Goal: Task Accomplishment & Management: Use online tool/utility

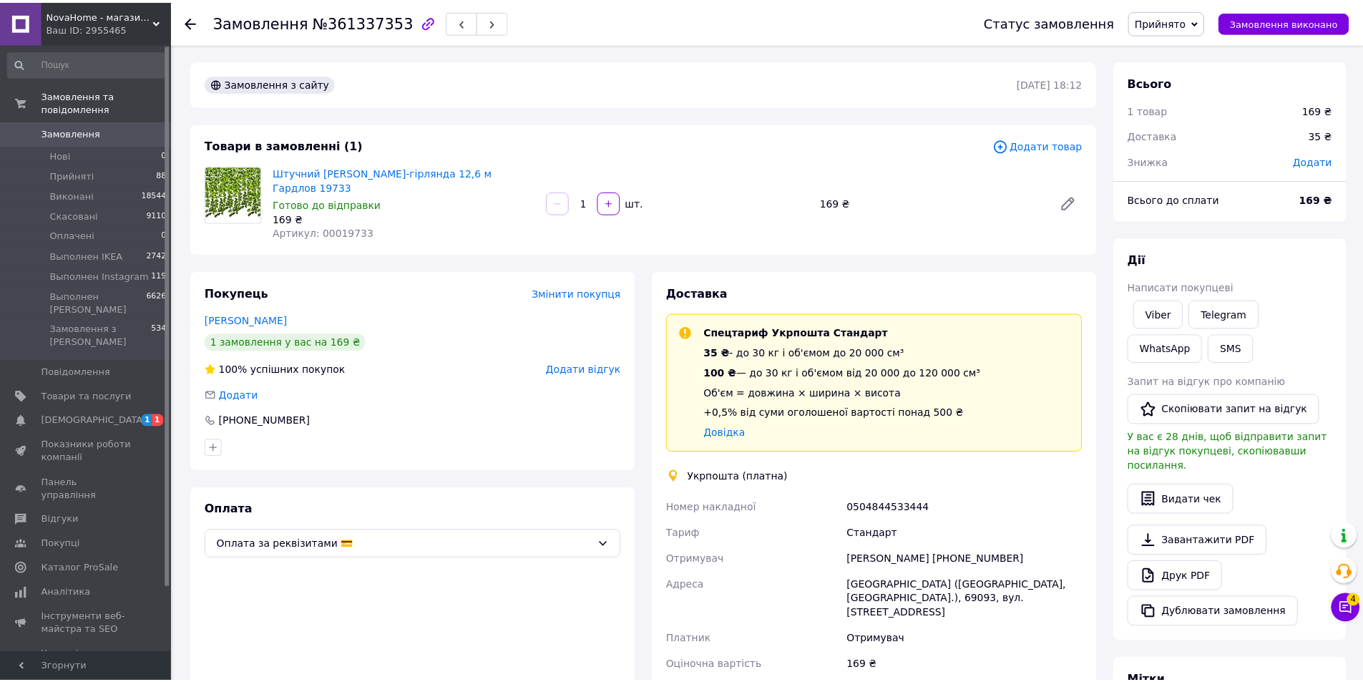
scroll to position [111, 0]
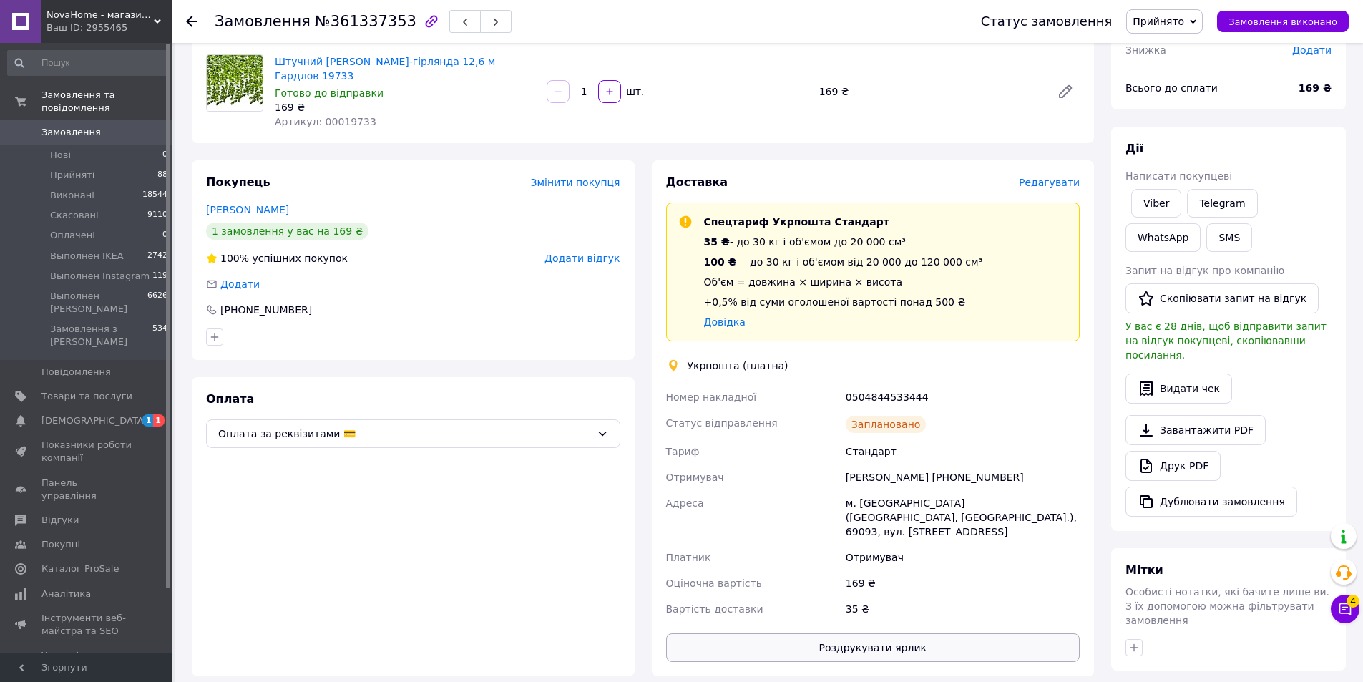
click at [850, 633] on button "Роздрукувати ярлик" at bounding box center [873, 647] width 414 height 29
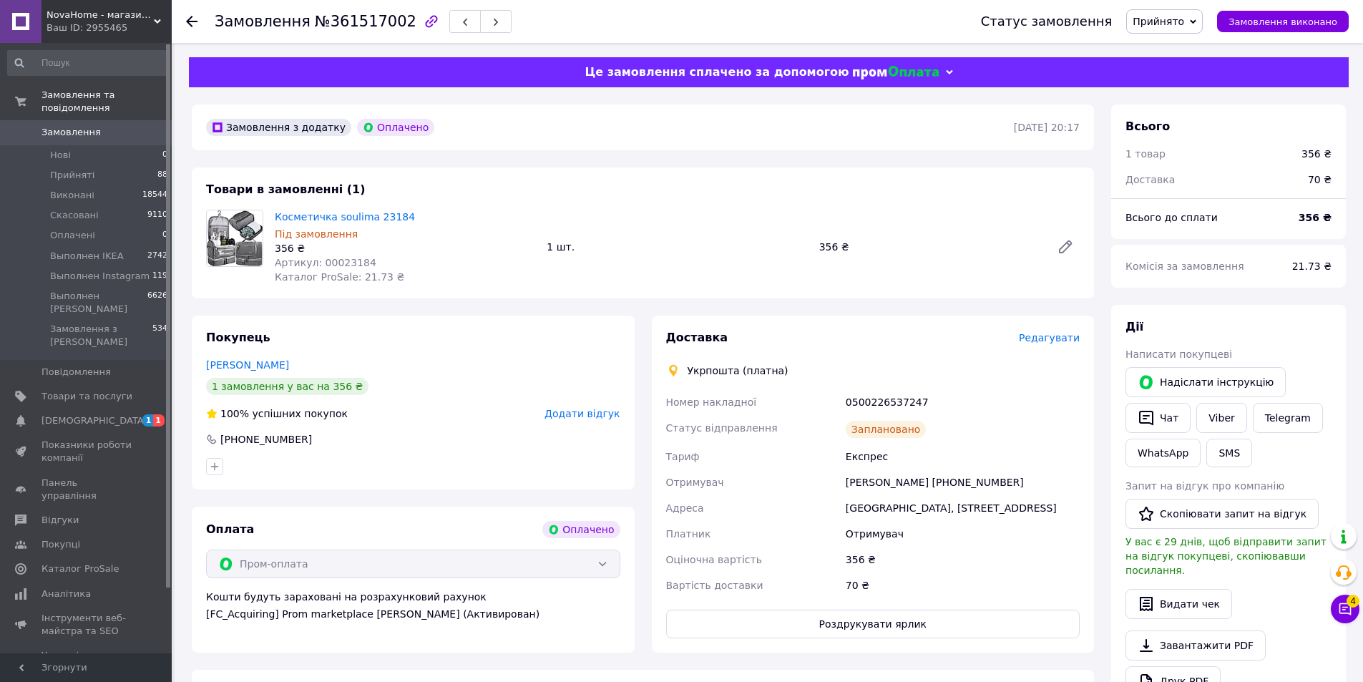
scroll to position [405, 0]
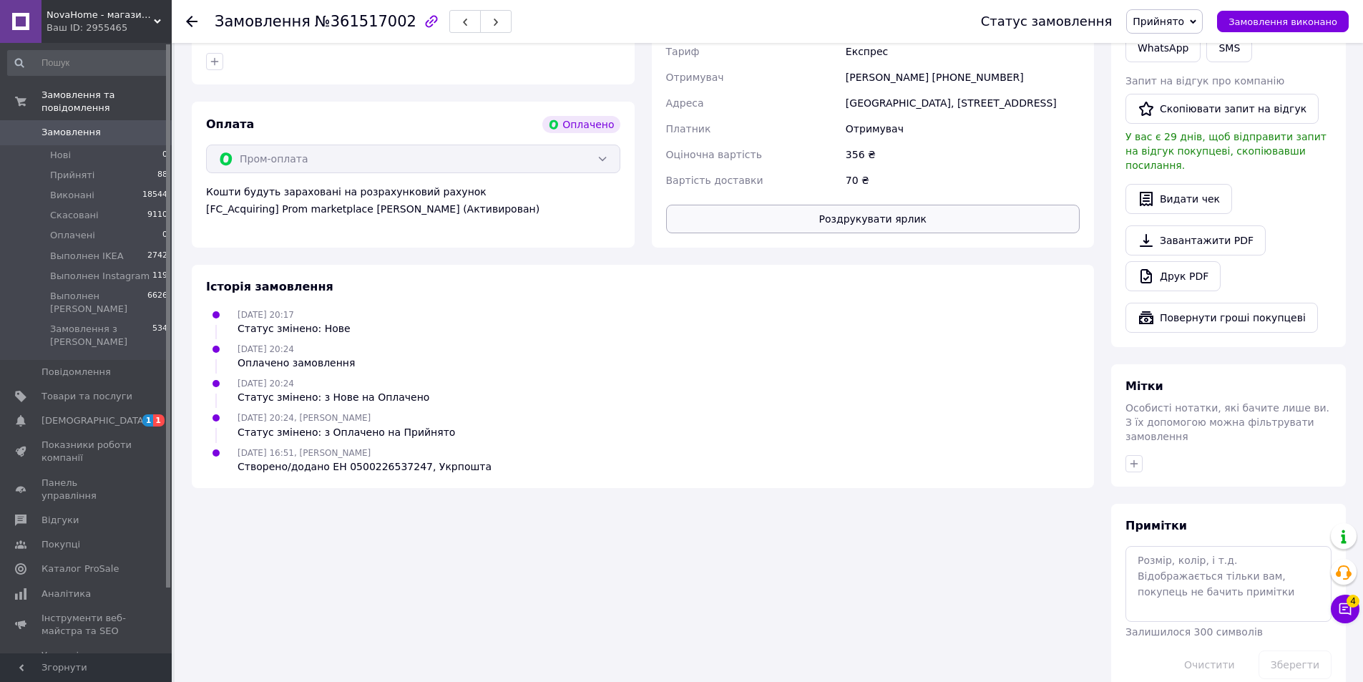
click at [853, 227] on button "Роздрукувати ярлик" at bounding box center [873, 219] width 414 height 29
